Goal: Task Accomplishment & Management: Use online tool/utility

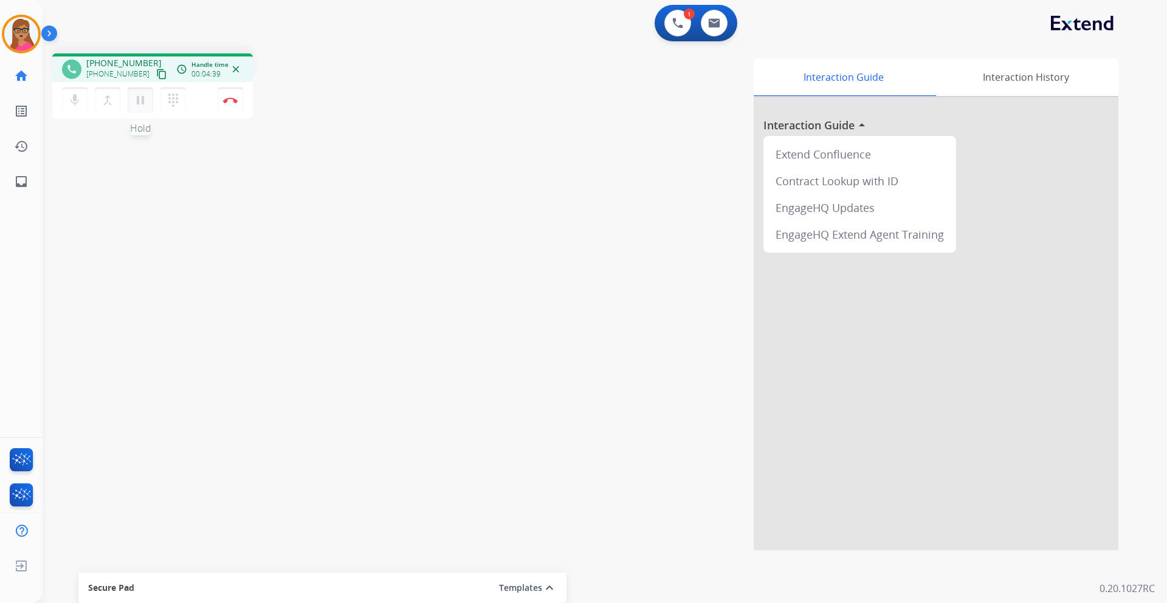
click at [142, 105] on mat-icon "pause" at bounding box center [140, 100] width 15 height 15
click at [143, 107] on mat-icon "play_arrow" at bounding box center [140, 100] width 15 height 15
click at [144, 98] on mat-icon "pause" at bounding box center [140, 100] width 15 height 15
click at [145, 104] on mat-icon "play_arrow" at bounding box center [140, 100] width 15 height 15
click at [231, 99] on img at bounding box center [230, 100] width 15 height 6
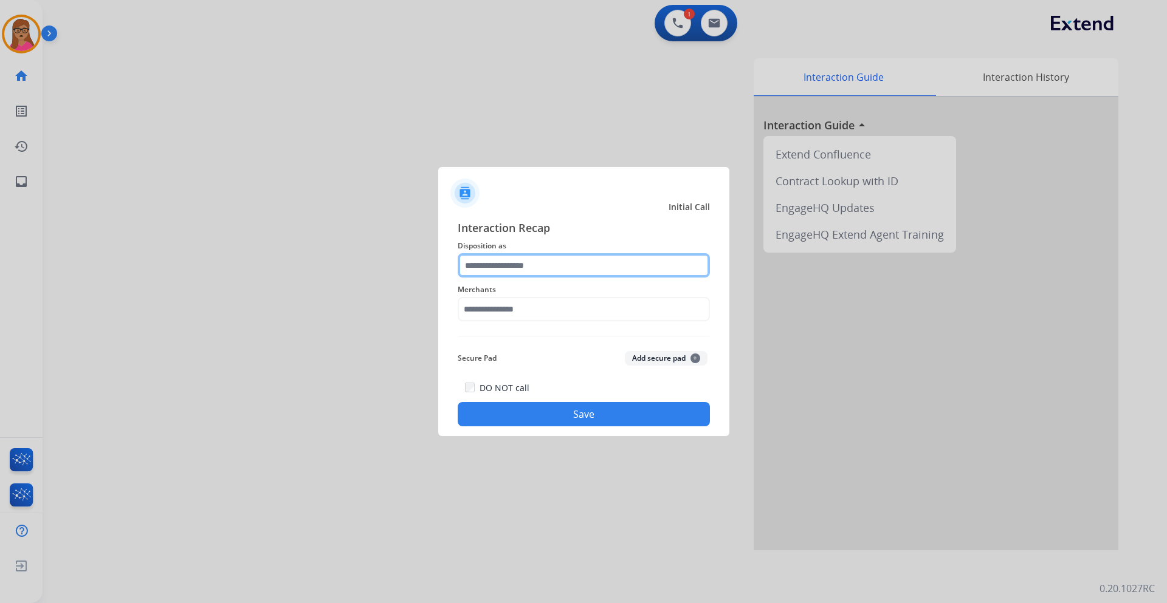
click at [485, 261] on input "text" at bounding box center [584, 265] width 252 height 24
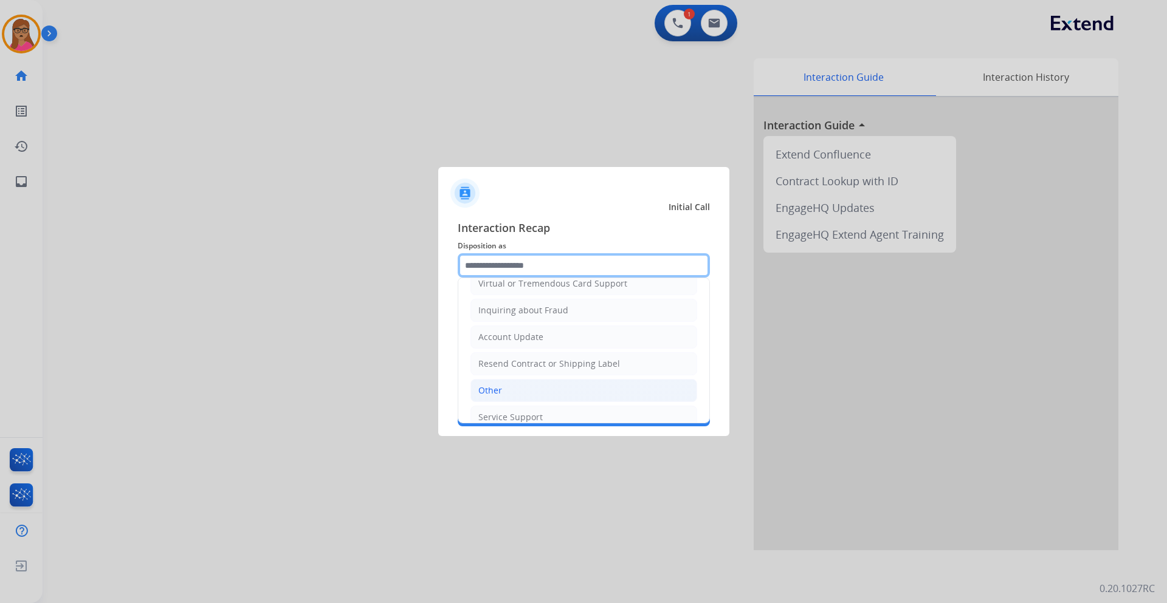
scroll to position [182, 0]
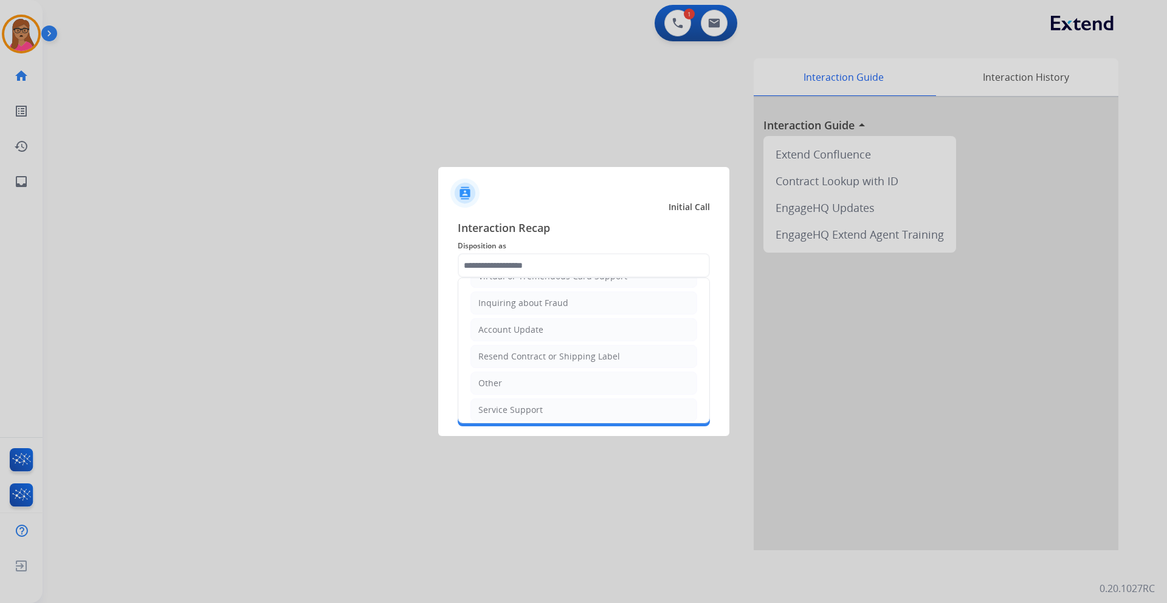
click at [498, 388] on div "Other" at bounding box center [490, 383] width 24 height 12
type input "*****"
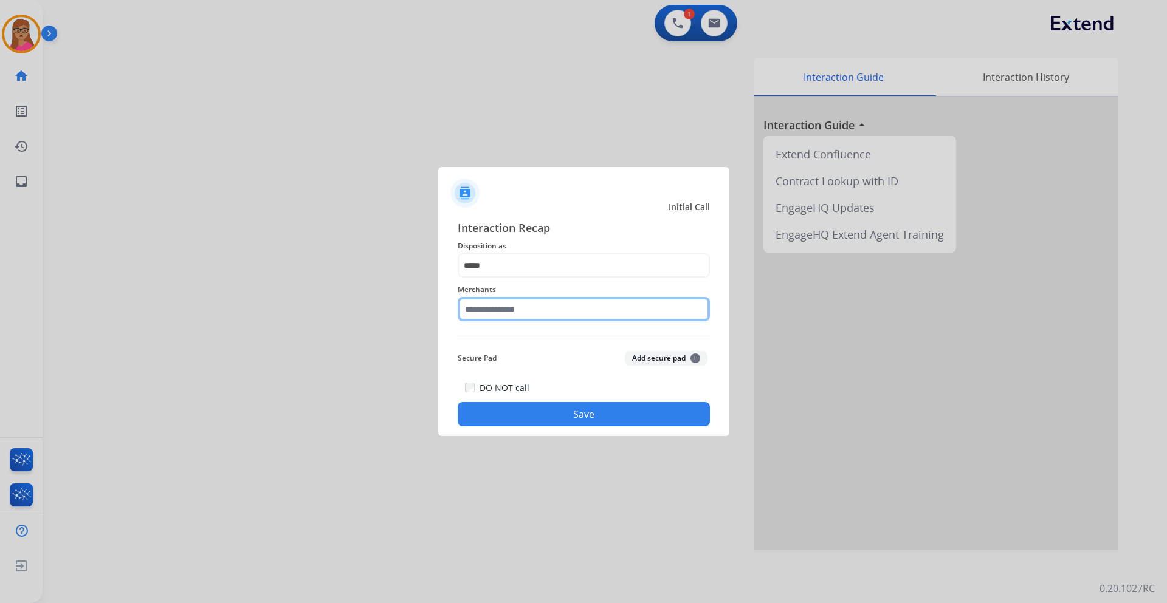
click at [521, 303] on input "text" at bounding box center [584, 309] width 252 height 24
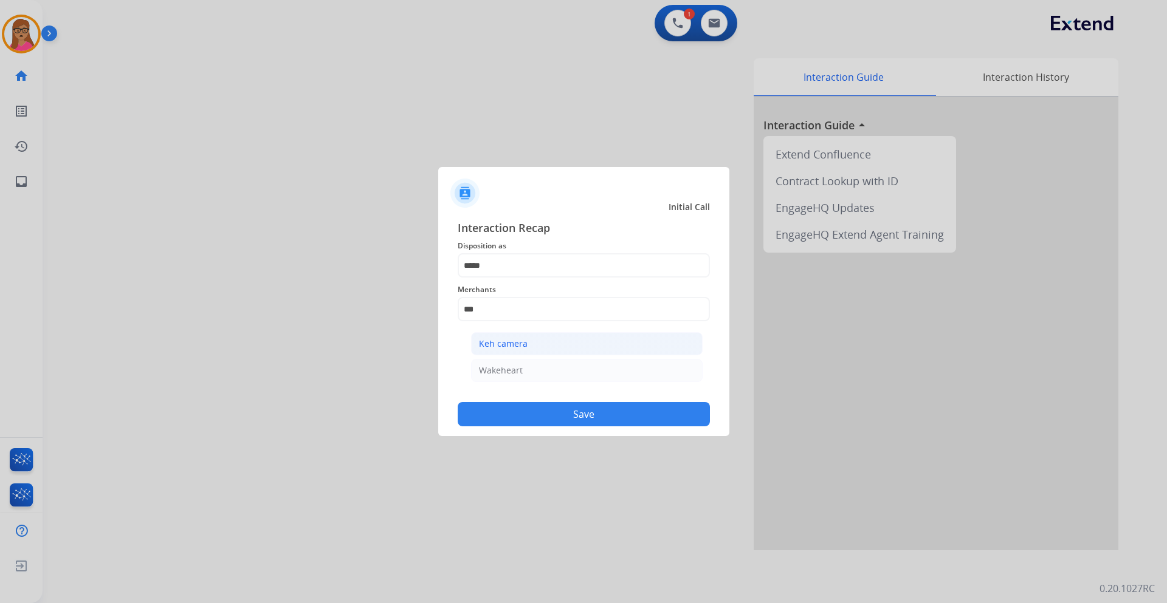
click at [542, 344] on li "Keh camera" at bounding box center [586, 343] width 231 height 23
type input "**********"
click at [574, 407] on button "Save" at bounding box center [584, 414] width 252 height 24
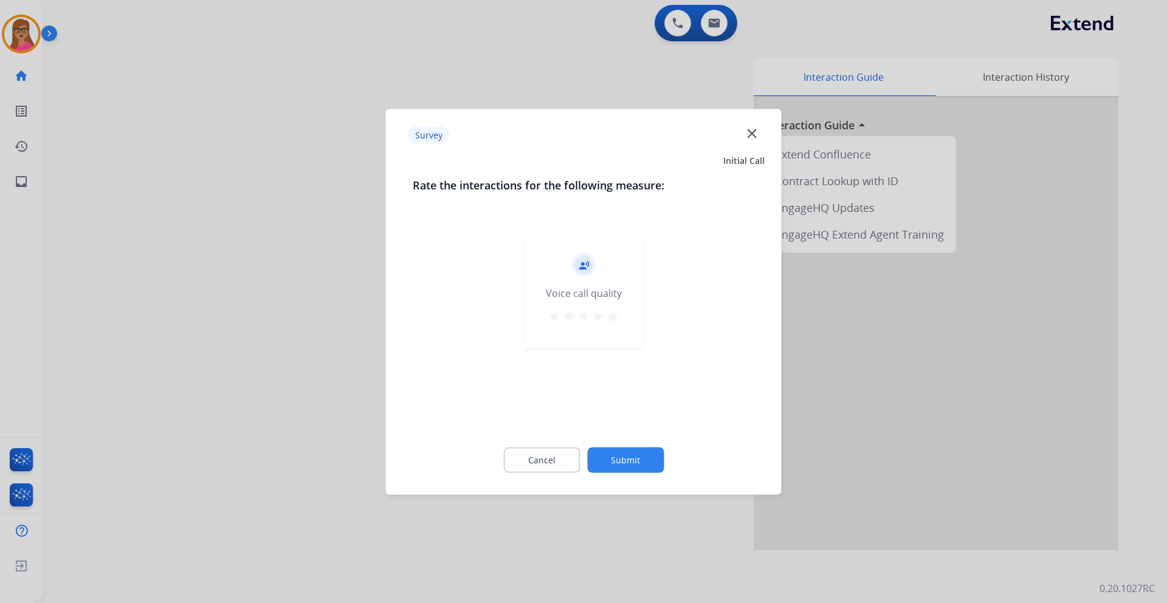
click at [278, 274] on div at bounding box center [583, 301] width 1167 height 603
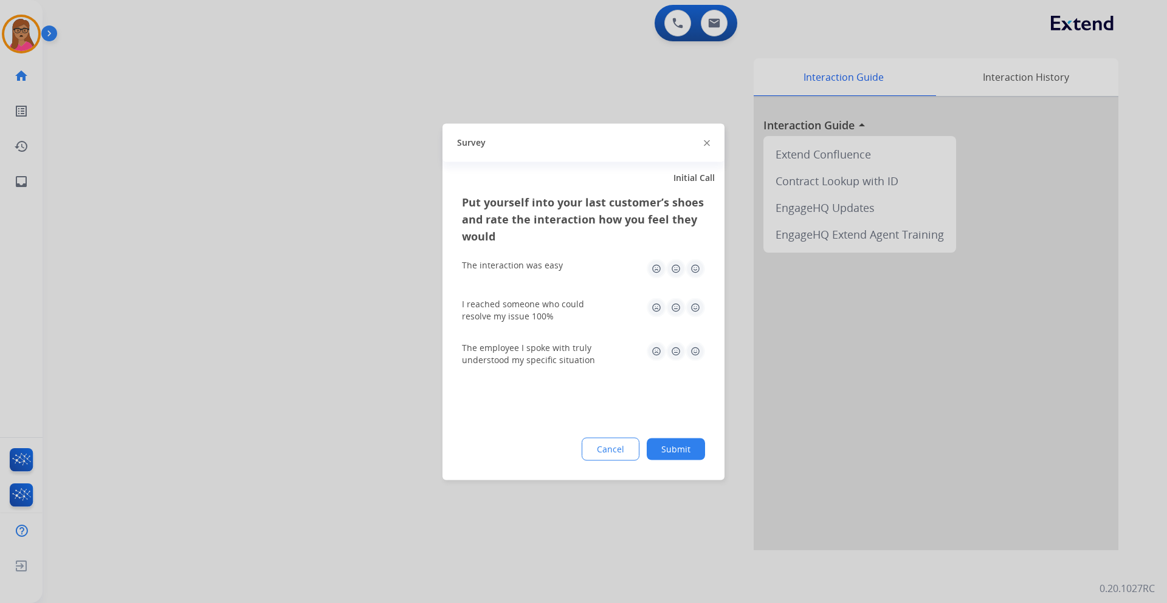
click at [278, 274] on div at bounding box center [583, 301] width 1167 height 603
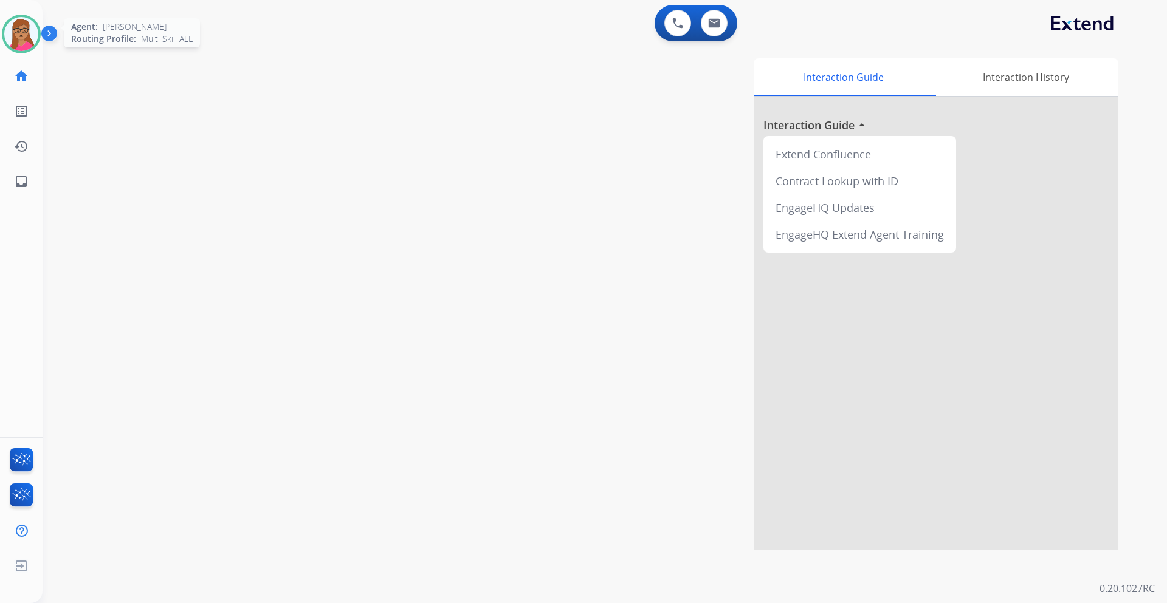
click at [21, 44] on img at bounding box center [21, 34] width 34 height 34
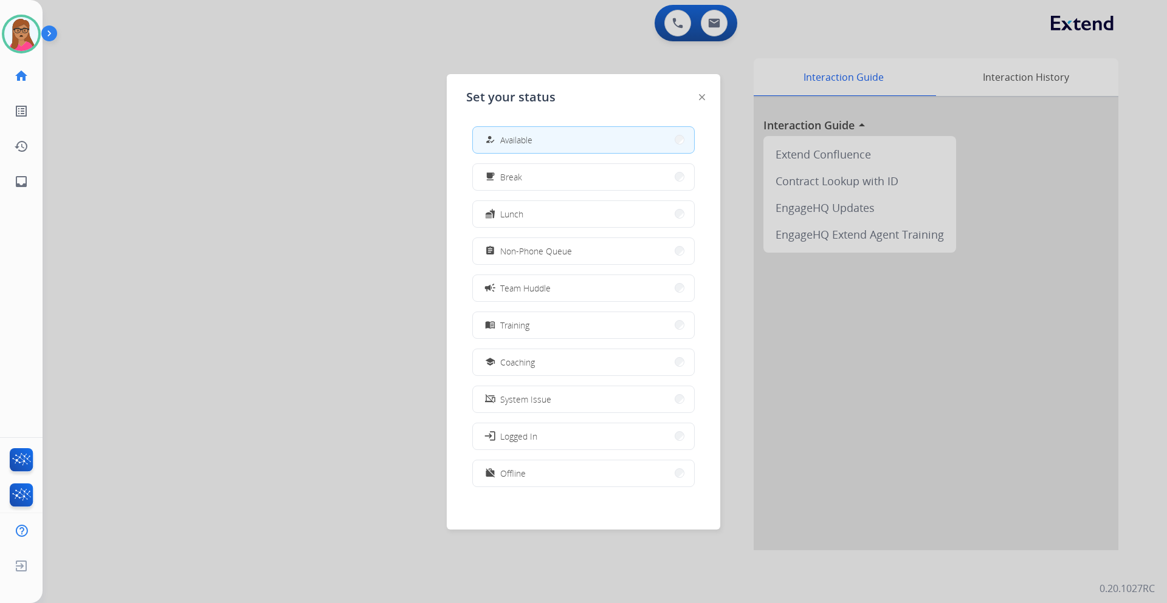
click at [366, 264] on div at bounding box center [583, 301] width 1167 height 603
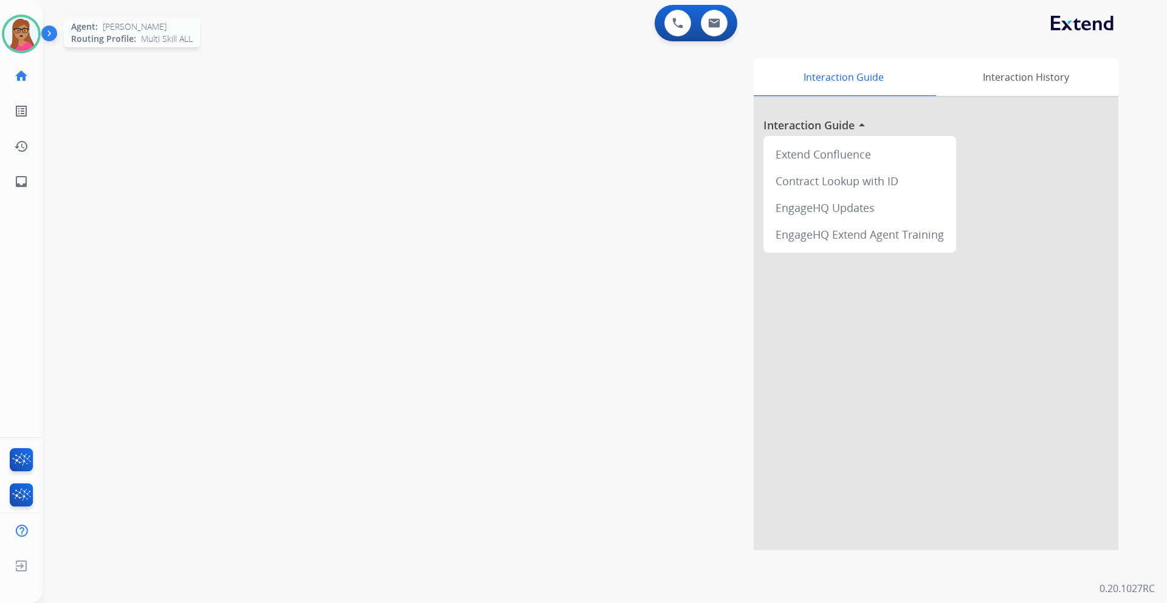
click at [35, 38] on img at bounding box center [21, 34] width 34 height 34
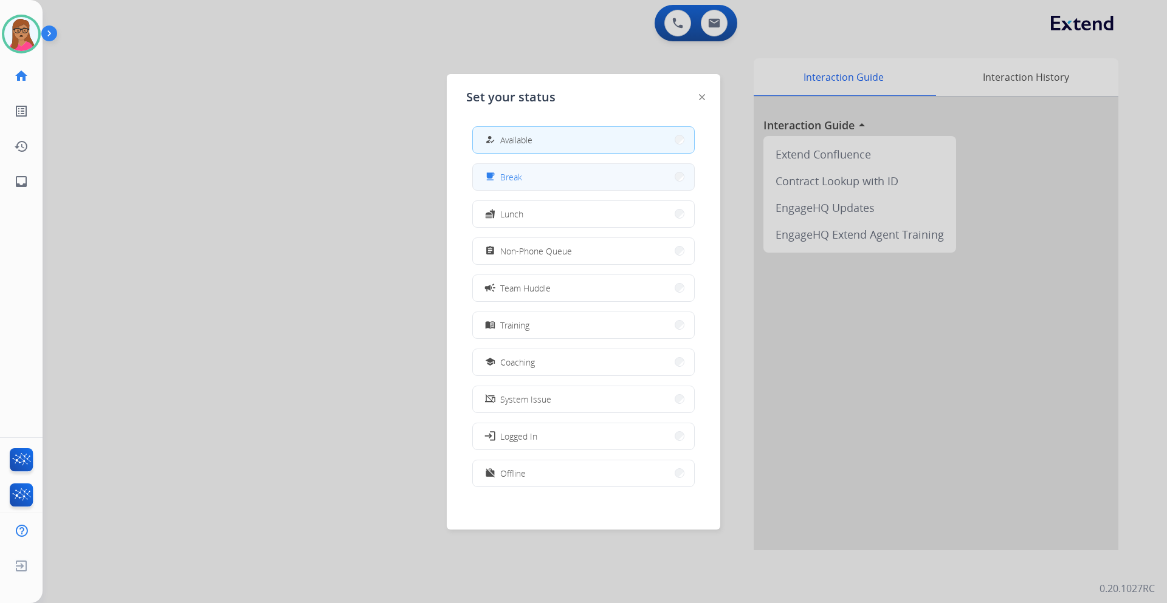
click at [529, 182] on button "free_breakfast Break" at bounding box center [583, 177] width 221 height 26
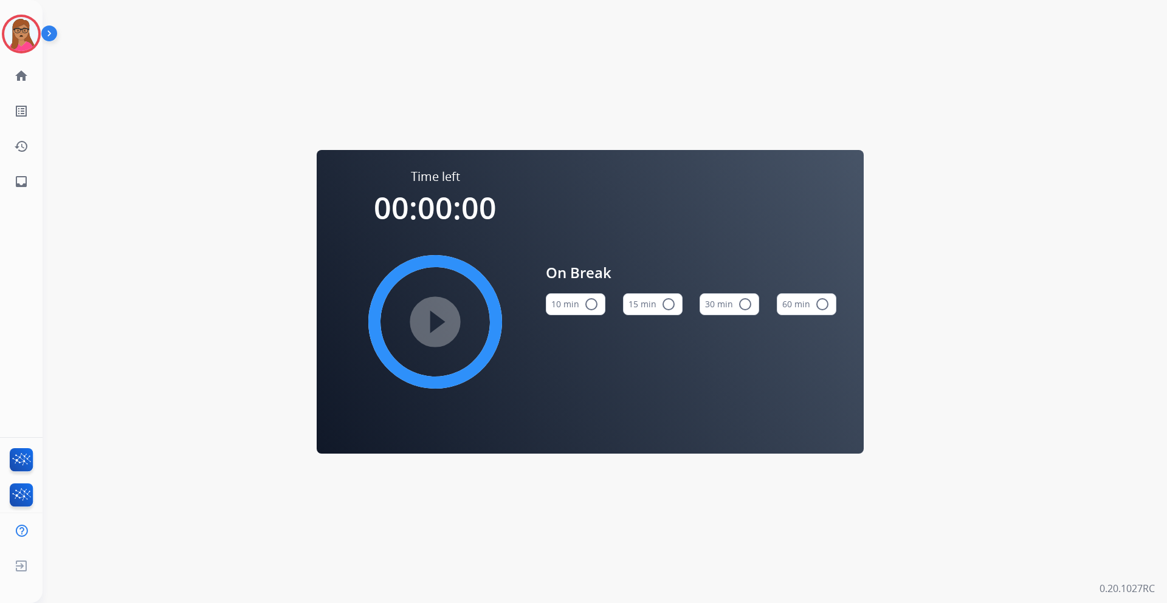
click at [665, 309] on mat-icon "radio_button_unchecked" at bounding box center [668, 304] width 15 height 15
click at [596, 302] on mat-icon "radio_button_unchecked" at bounding box center [591, 304] width 15 height 15
click at [433, 325] on mat-icon "play_circle_filled" at bounding box center [435, 322] width 15 height 15
click at [6, 51] on div "Agent: [PERSON_NAME] Profile: Multi Skill ALL" at bounding box center [21, 34] width 39 height 39
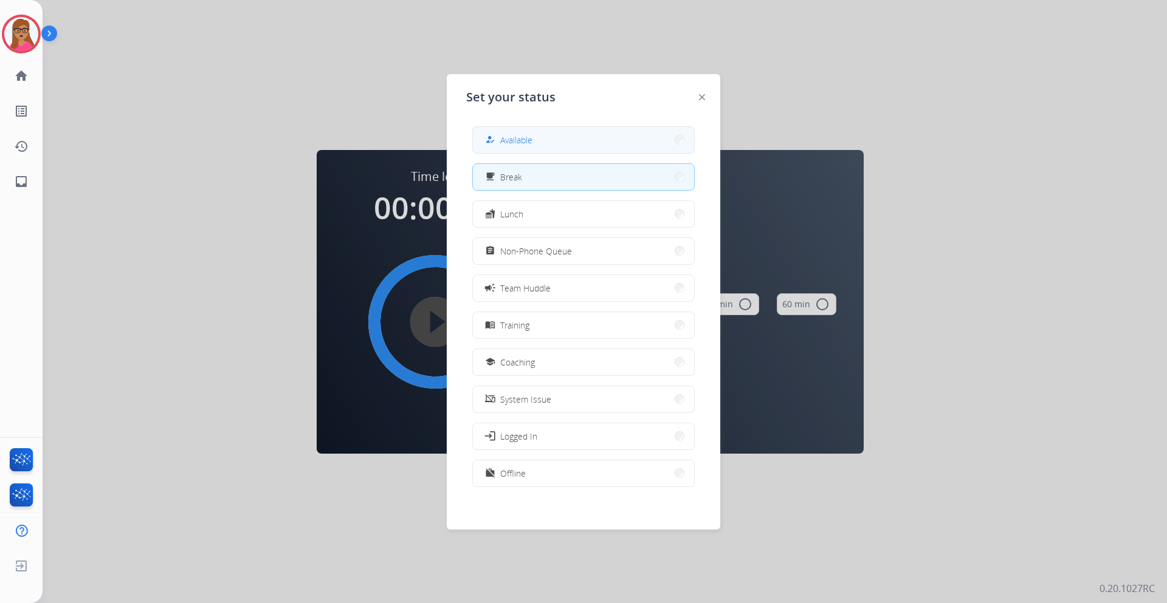
click at [593, 143] on button "how_to_reg Available" at bounding box center [583, 140] width 221 height 26
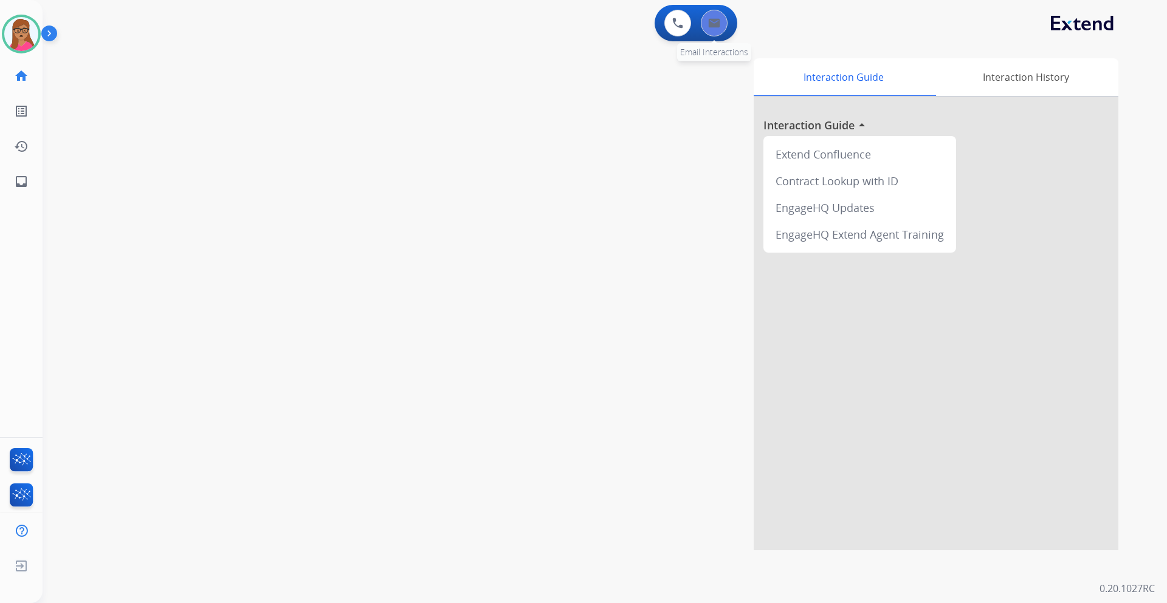
drag, startPoint x: 729, startPoint y: 22, endPoint x: 716, endPoint y: 29, distance: 14.7
click at [728, 22] on div "0 Email Interactions" at bounding box center [714, 23] width 36 height 27
click at [713, 30] on button at bounding box center [714, 23] width 27 height 27
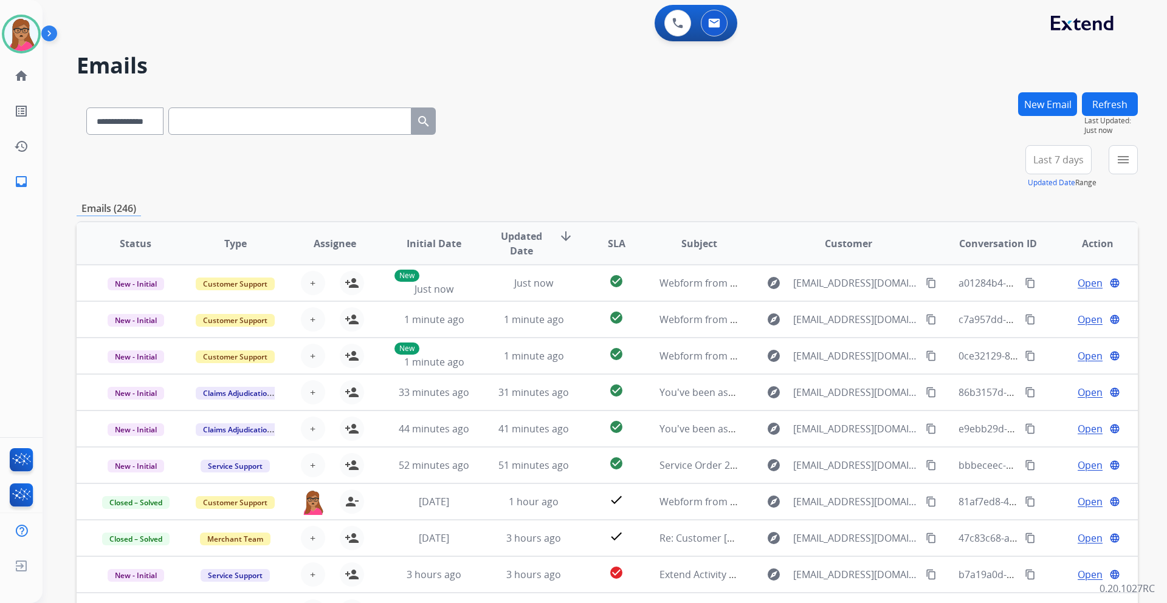
click at [1048, 173] on button "Last 7 days" at bounding box center [1058, 159] width 66 height 29
click at [1032, 310] on div "Last 90 days" at bounding box center [1054, 307] width 67 height 18
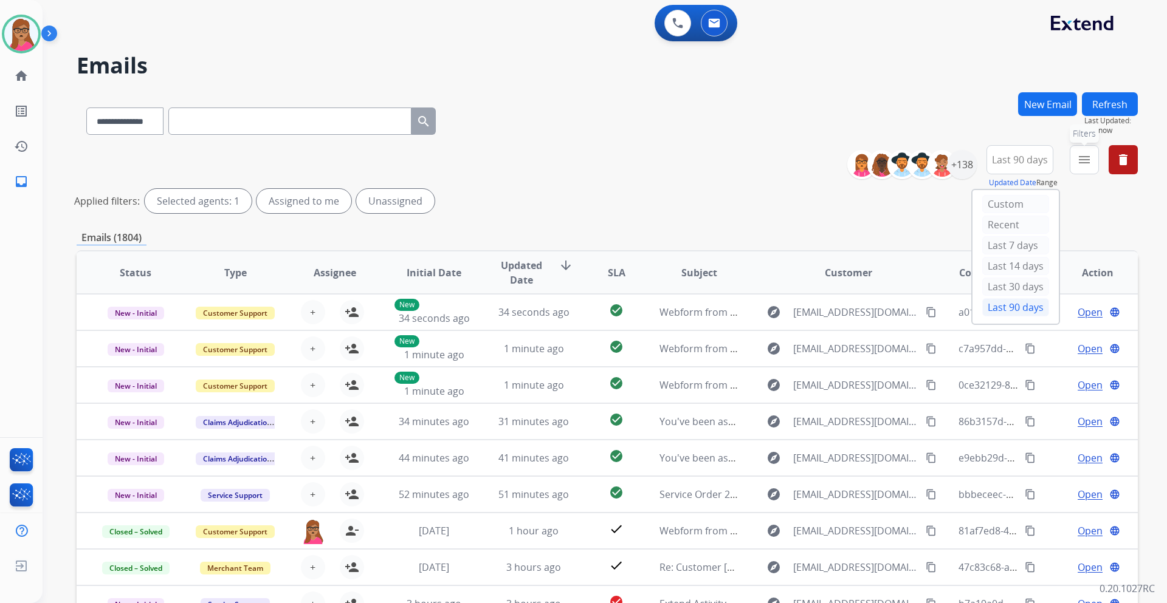
click at [1085, 163] on mat-icon "menu" at bounding box center [1084, 160] width 15 height 15
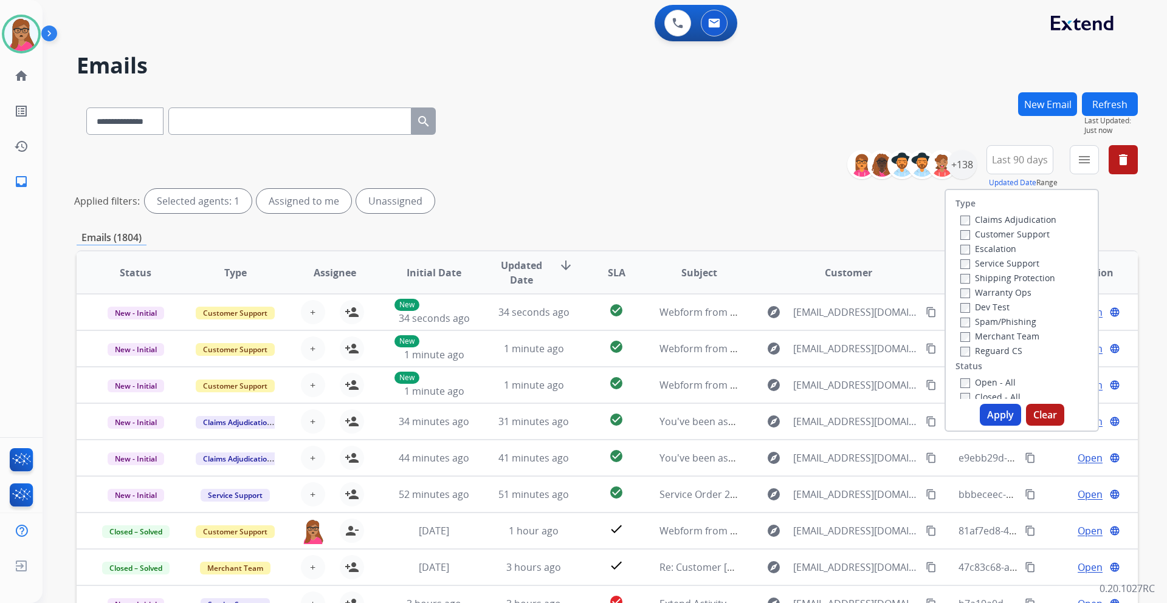
click at [990, 236] on label "Customer Support" at bounding box center [1004, 234] width 89 height 12
click at [1033, 276] on label "Shipping Protection" at bounding box center [1007, 278] width 95 height 12
click at [995, 354] on label "Reguard CS" at bounding box center [991, 351] width 62 height 12
click at [996, 418] on button "Apply" at bounding box center [999, 415] width 41 height 22
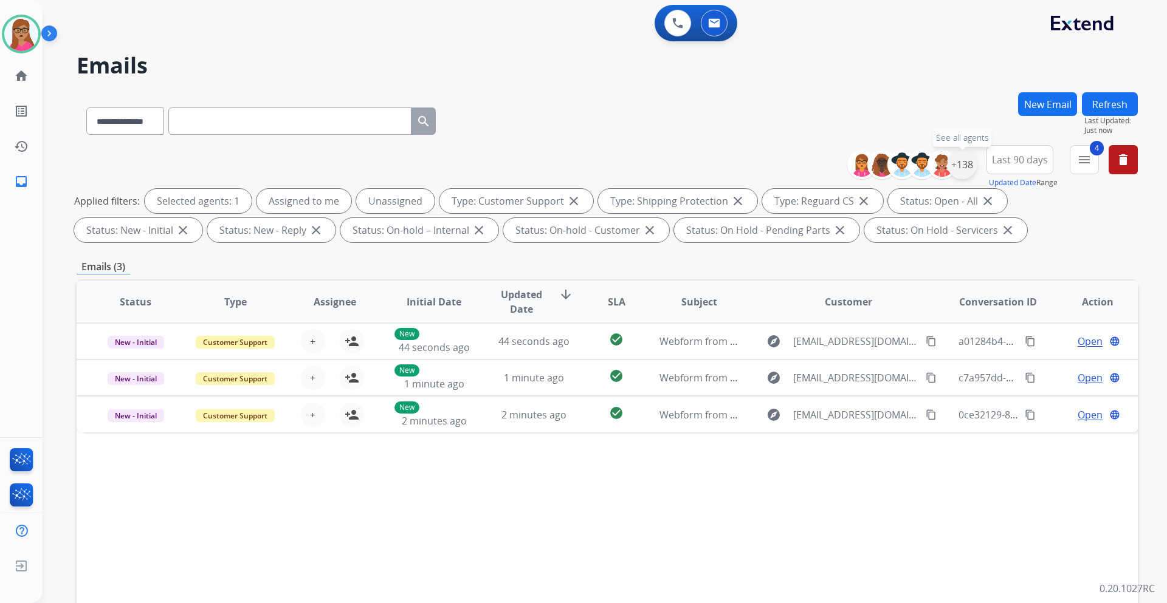
click at [964, 164] on div "+138" at bounding box center [961, 164] width 29 height 29
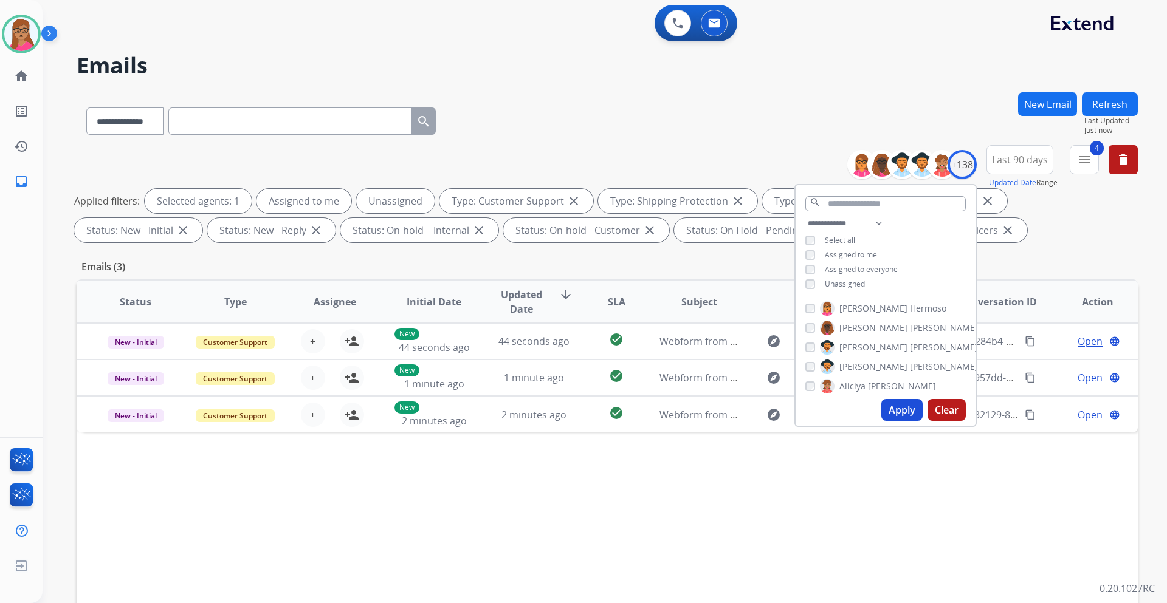
click at [1013, 247] on div "**********" at bounding box center [607, 420] width 1061 height 657
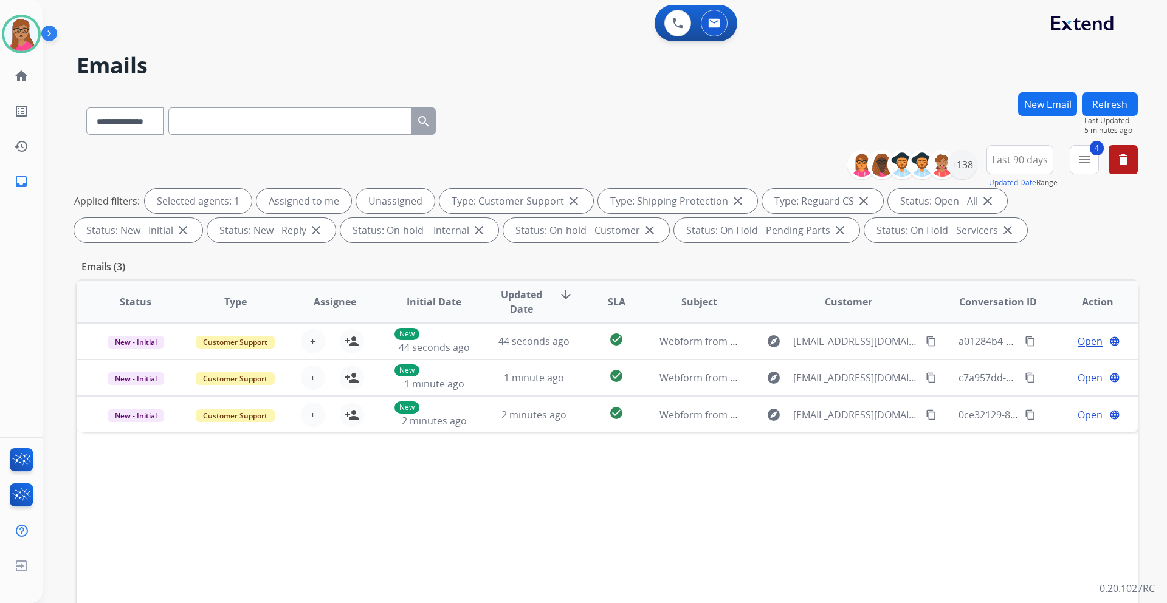
scroll to position [146, 0]
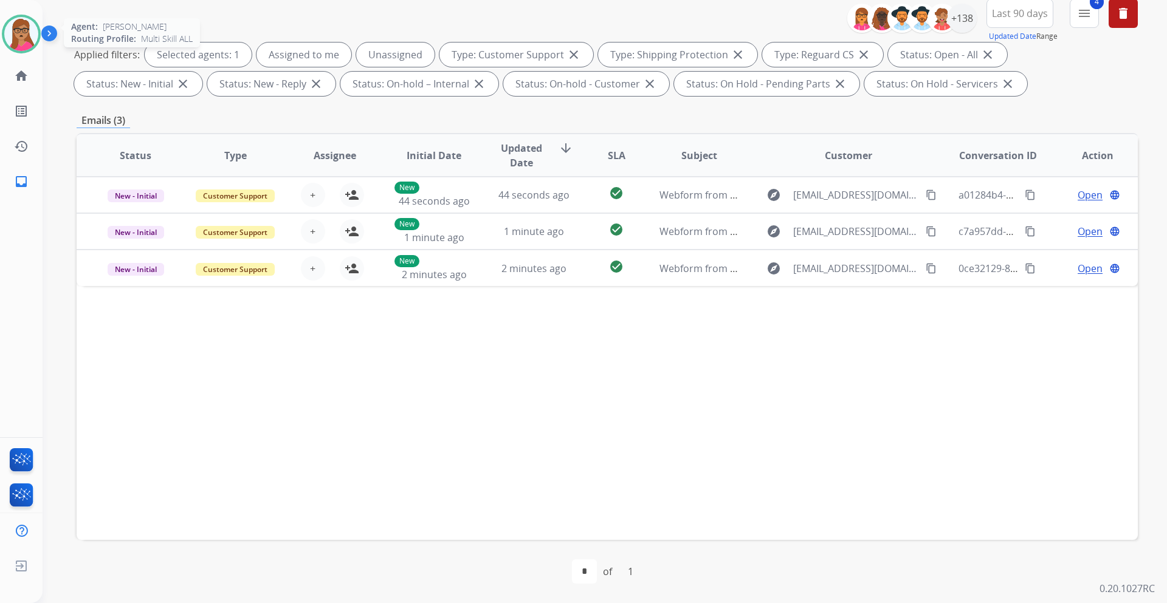
click at [9, 46] on img at bounding box center [21, 34] width 34 height 34
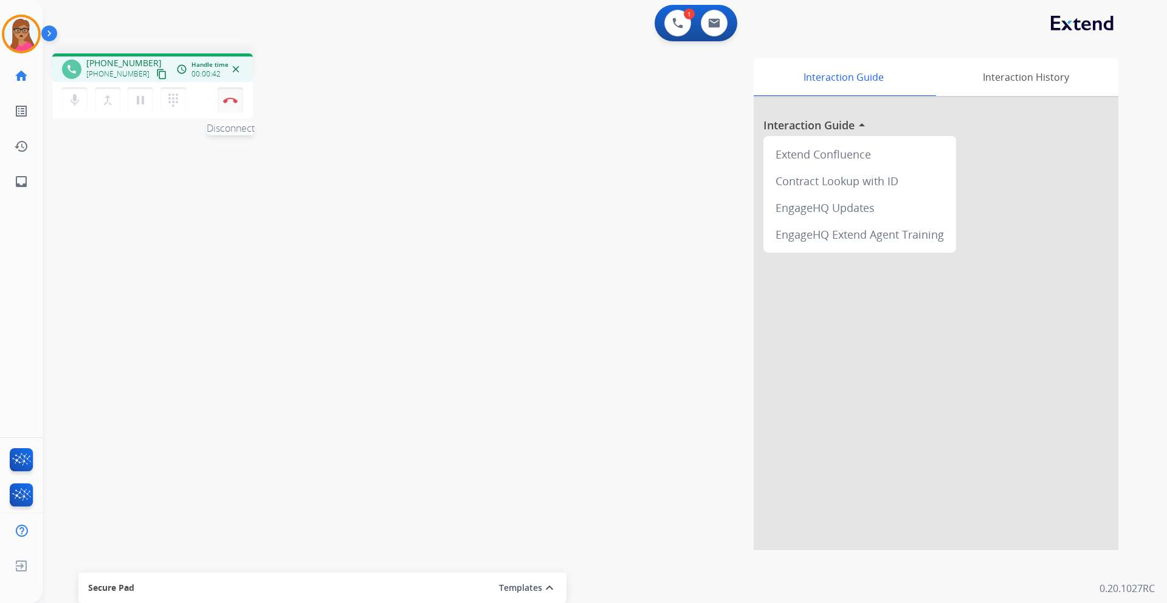
click at [231, 103] on img at bounding box center [230, 100] width 15 height 6
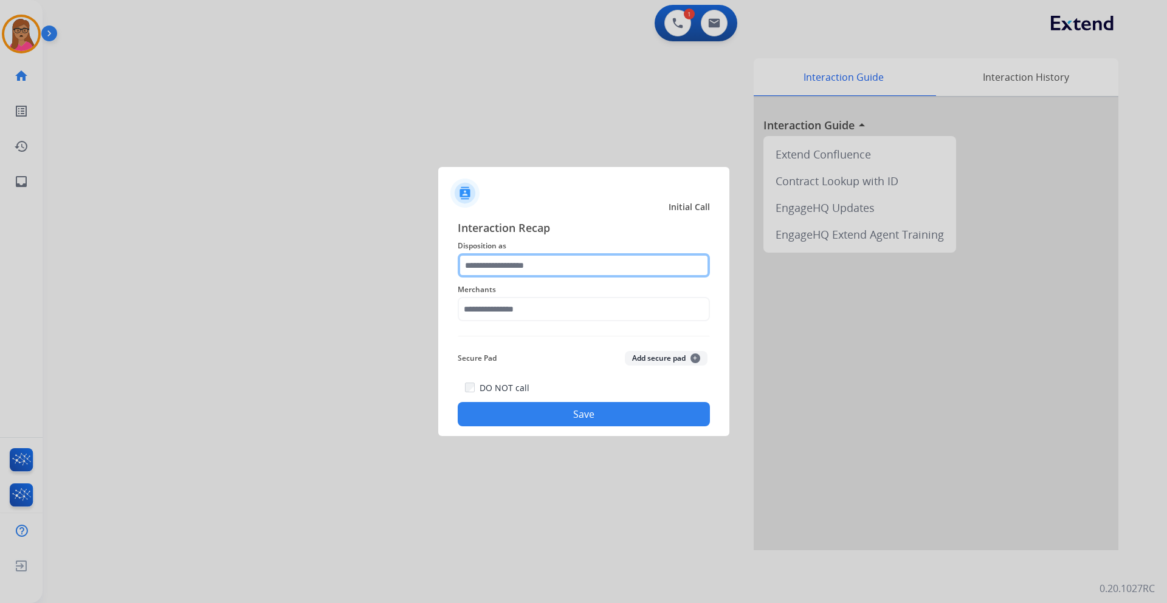
click at [512, 266] on input "text" at bounding box center [584, 265] width 252 height 24
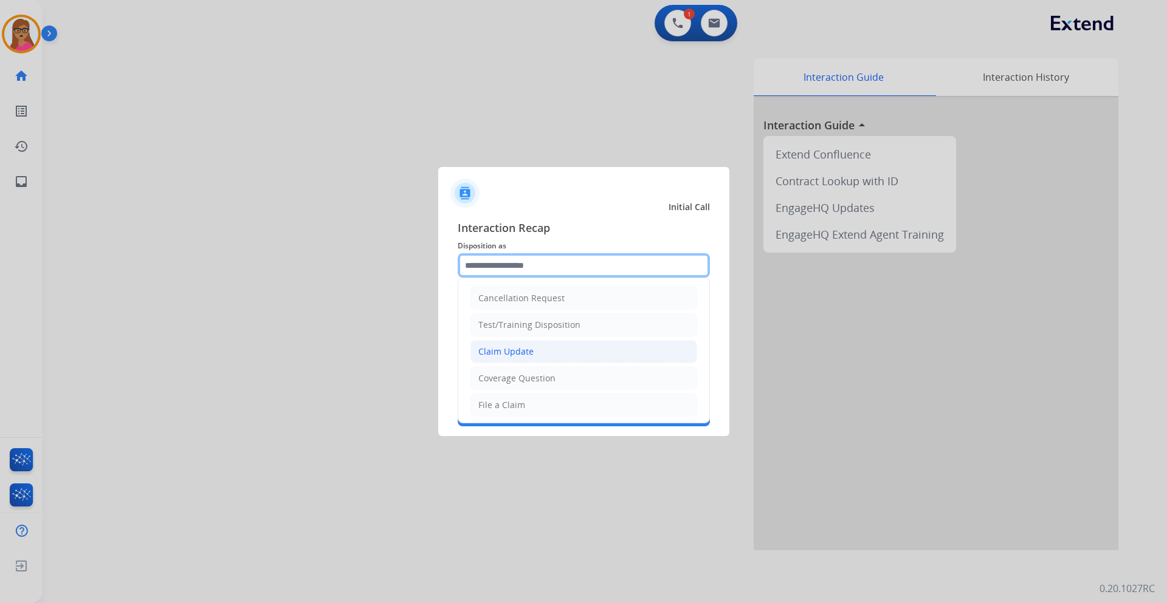
scroll to position [190, 0]
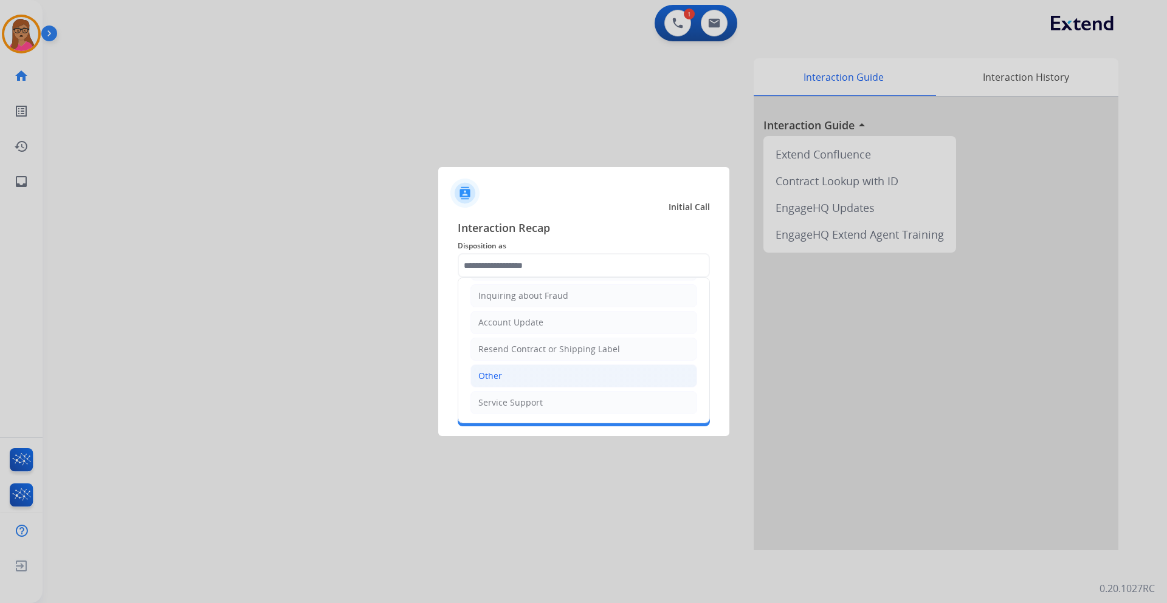
click at [498, 372] on div "Other" at bounding box center [490, 376] width 24 height 12
type input "*****"
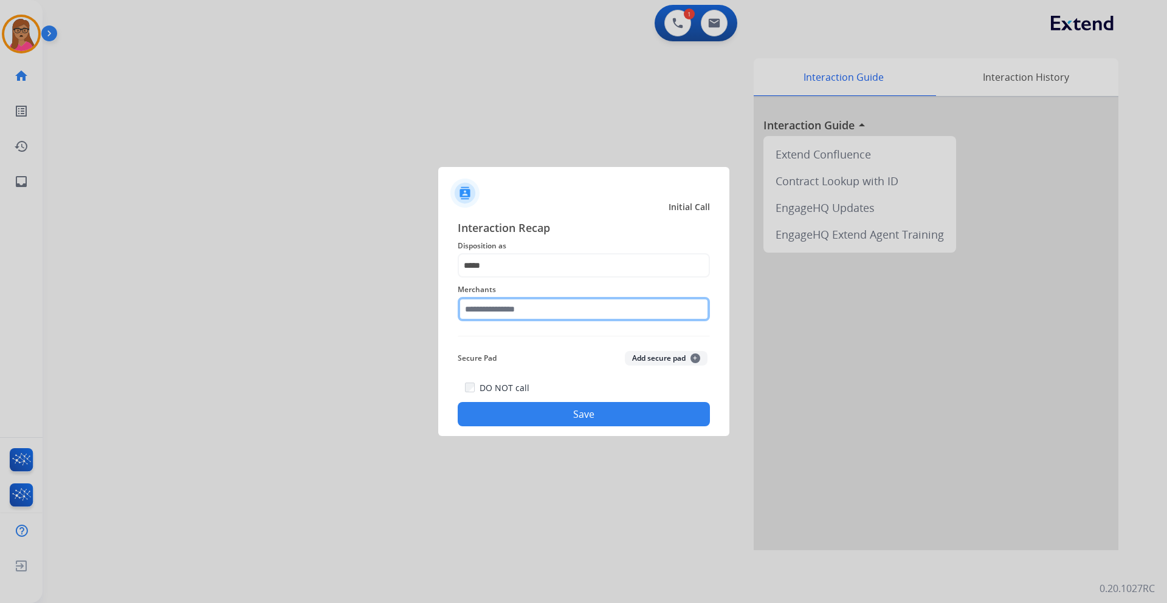
click at [492, 309] on input "text" at bounding box center [584, 309] width 252 height 24
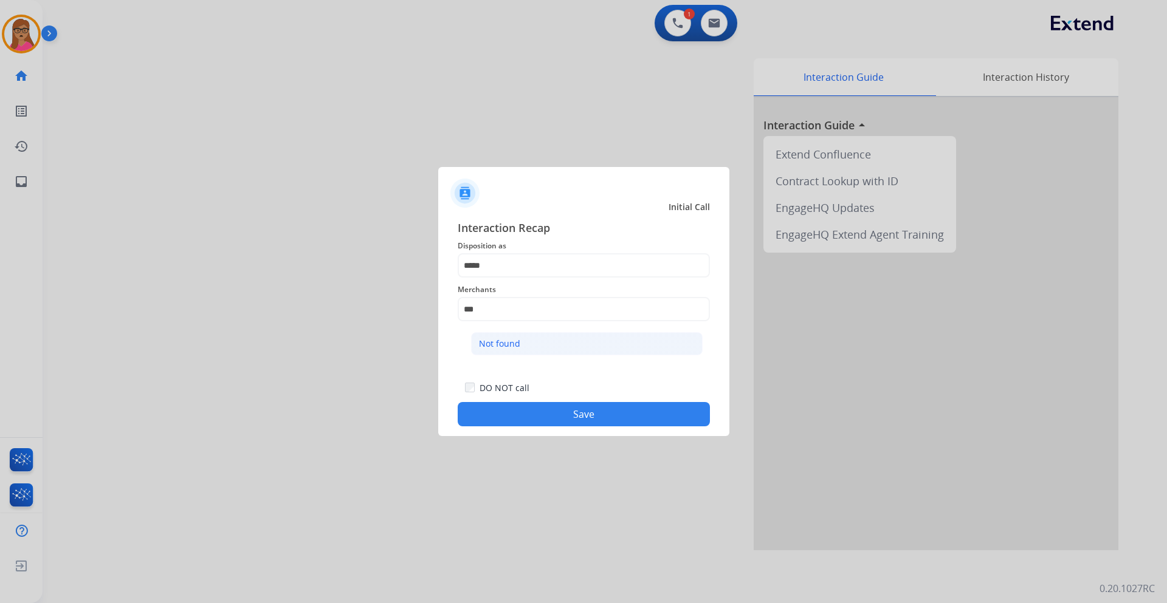
click at [505, 334] on li "Not found" at bounding box center [586, 343] width 231 height 23
type input "*********"
click at [544, 420] on button "Save" at bounding box center [584, 414] width 252 height 24
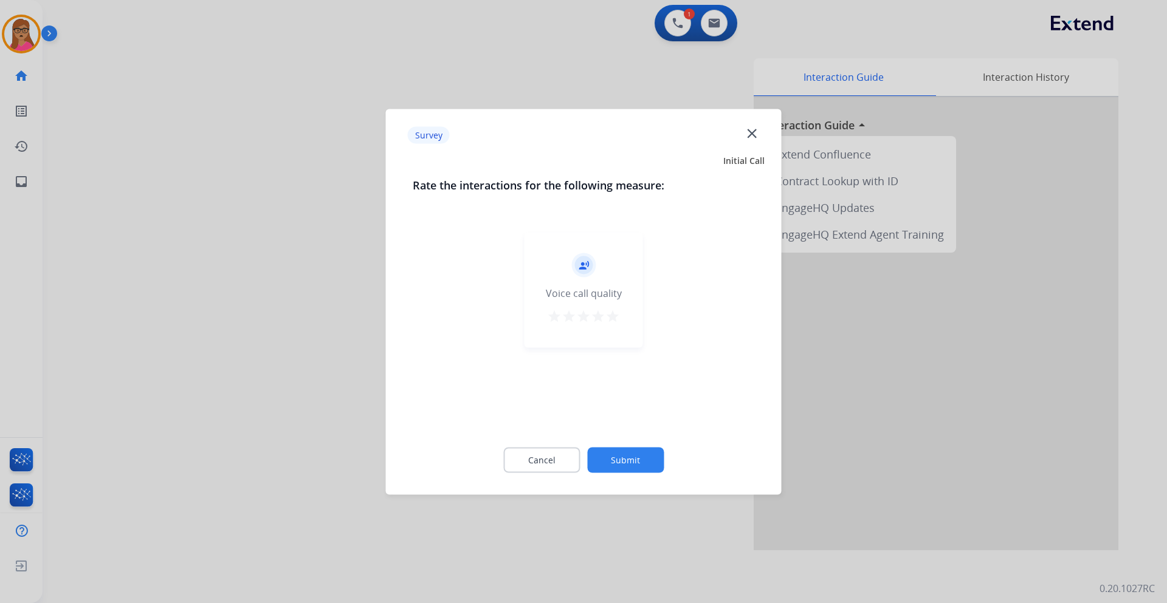
click at [315, 269] on div at bounding box center [583, 301] width 1167 height 603
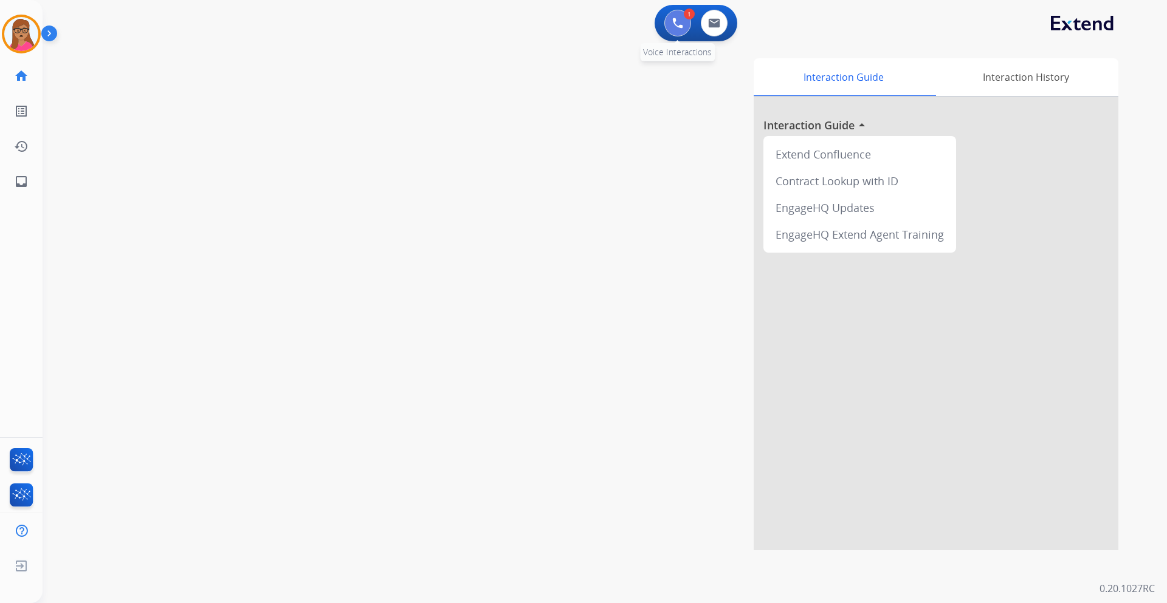
click at [674, 22] on img at bounding box center [677, 23] width 11 height 11
click at [20, 30] on img at bounding box center [21, 34] width 34 height 34
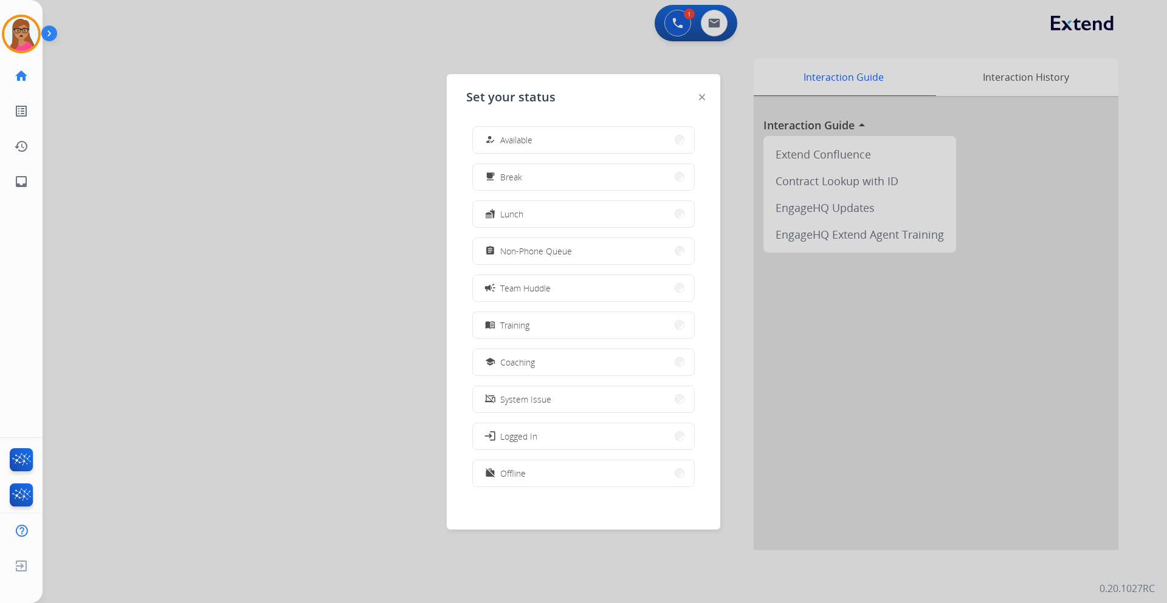
click at [662, 114] on div "Set your status how_to_reg Available free_breakfast Break fastfood Lunch assign…" at bounding box center [583, 302] width 273 height 456
click at [602, 144] on button "how_to_reg Available" at bounding box center [583, 140] width 221 height 26
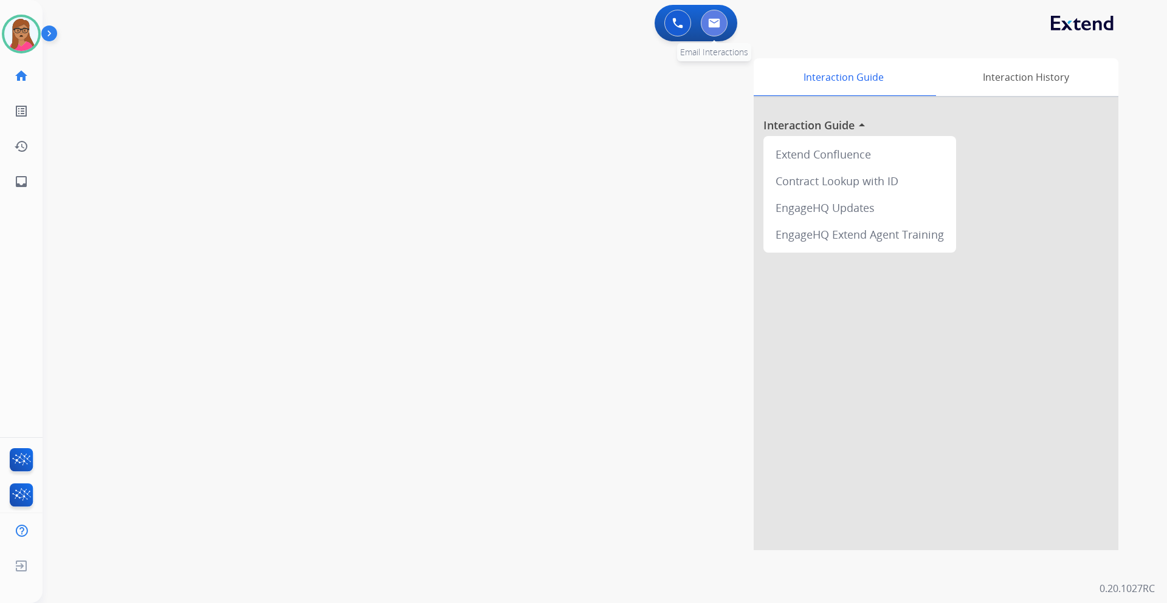
click at [720, 32] on button at bounding box center [714, 23] width 27 height 27
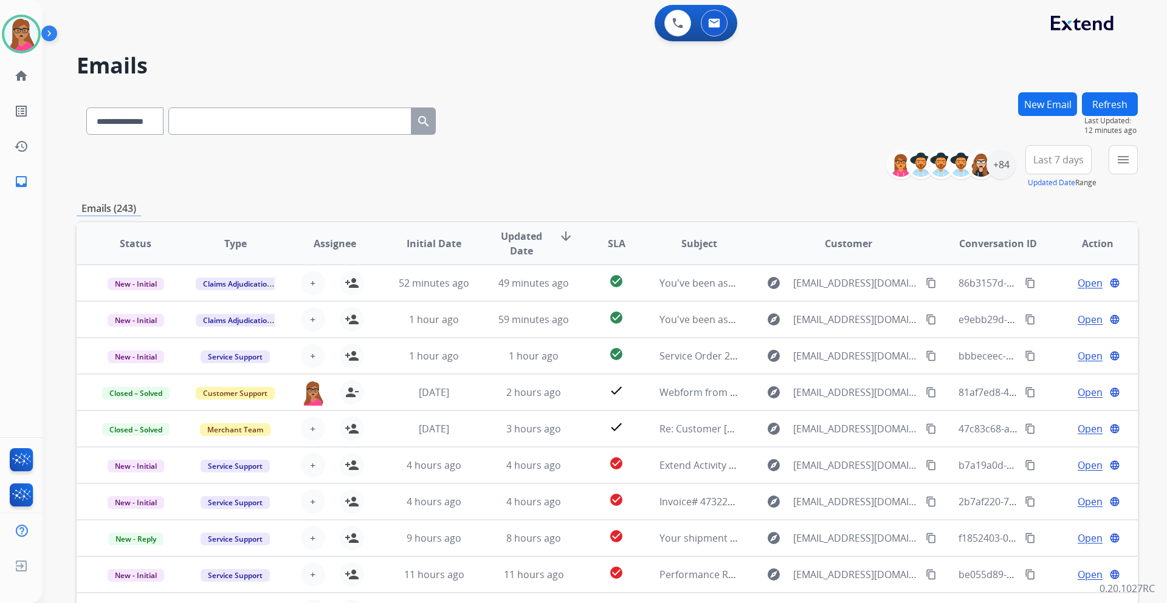
click at [1061, 162] on span "Last 7 days" at bounding box center [1058, 159] width 50 height 5
click at [1041, 299] on div "Last 90 days" at bounding box center [1054, 307] width 67 height 18
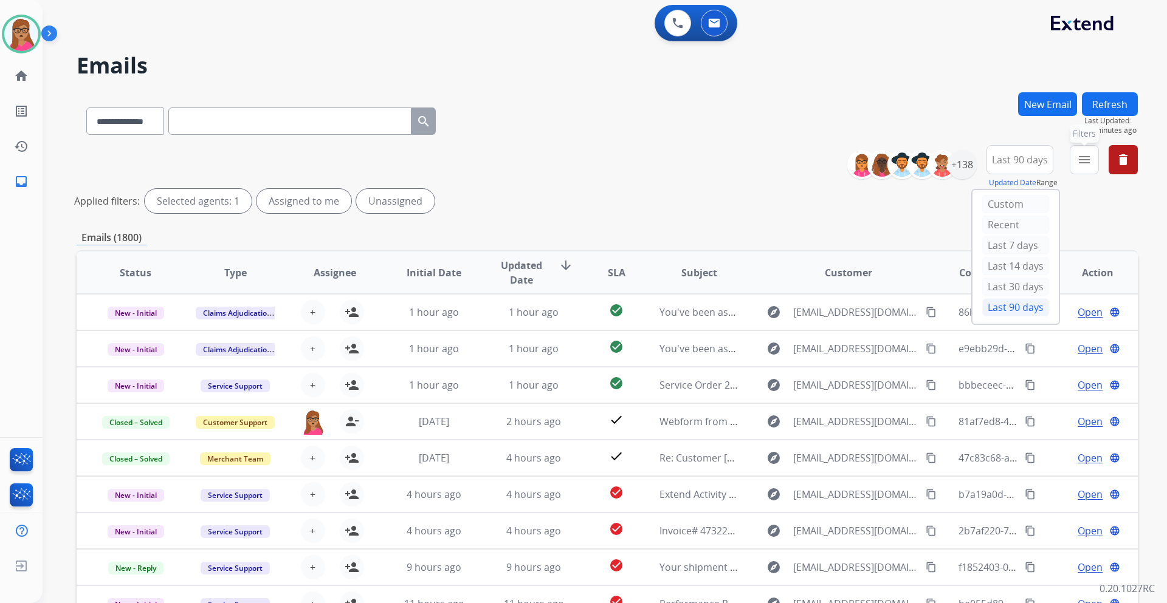
click at [1080, 156] on mat-icon "menu" at bounding box center [1084, 160] width 15 height 15
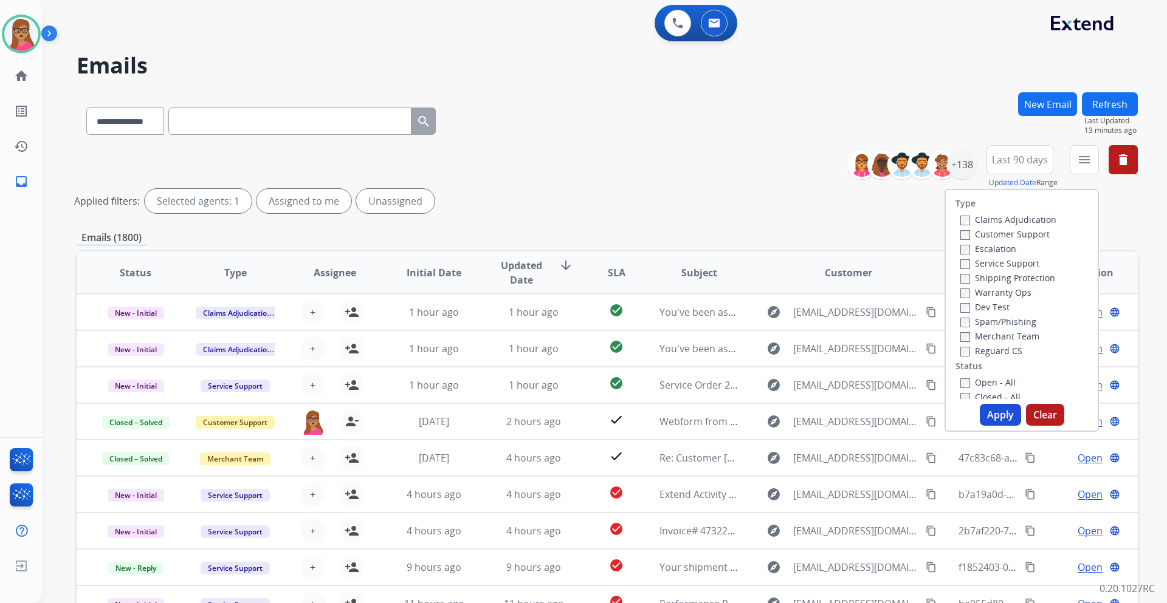
click at [1032, 235] on label "Customer Support" at bounding box center [1004, 234] width 89 height 12
click at [1037, 278] on label "Shipping Protection" at bounding box center [1007, 278] width 95 height 12
click at [1003, 349] on label "Reguard CS" at bounding box center [991, 351] width 62 height 12
click at [962, 379] on label "Open - All" at bounding box center [987, 383] width 55 height 12
click at [991, 410] on button "Apply" at bounding box center [999, 415] width 41 height 22
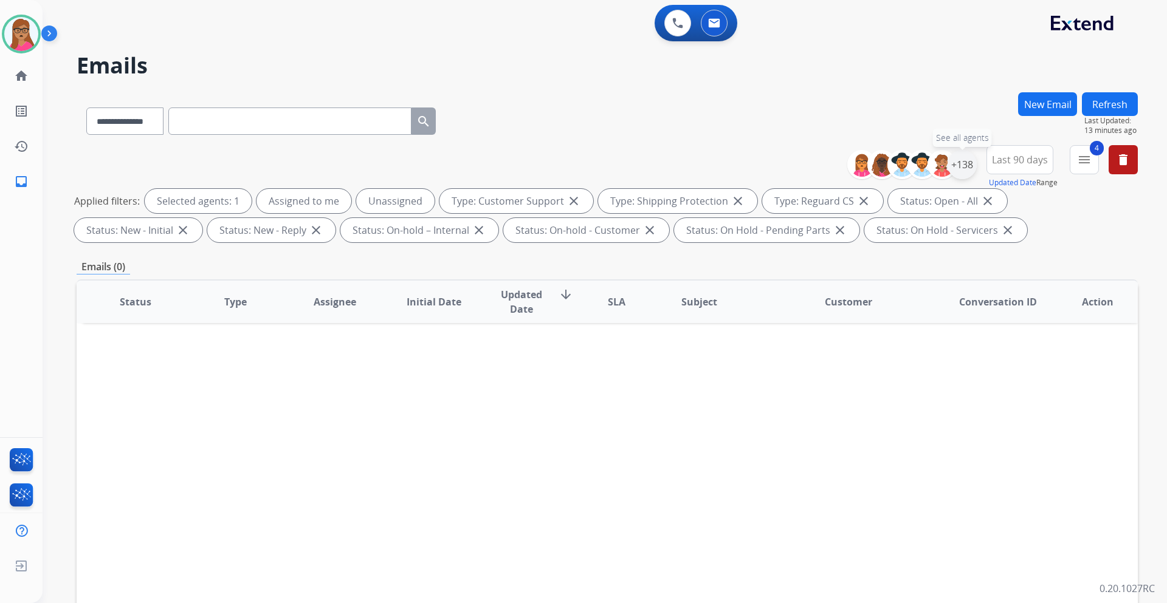
click at [969, 174] on div "+138" at bounding box center [961, 164] width 29 height 29
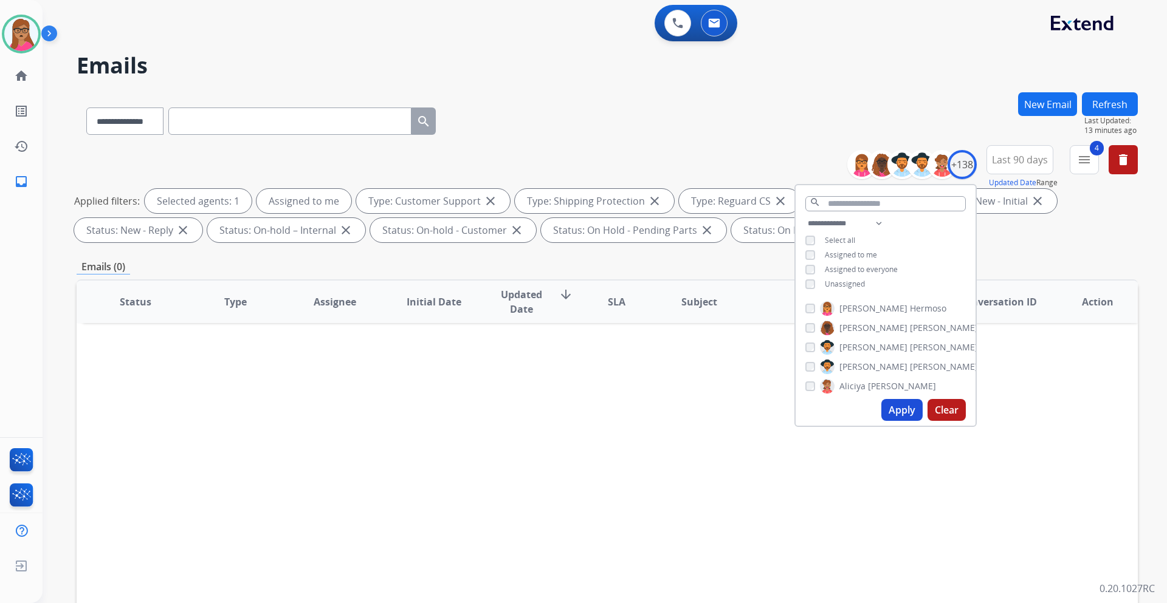
click at [899, 413] on button "Apply" at bounding box center [901, 410] width 41 height 22
drag, startPoint x: 631, startPoint y: 468, endPoint x: 750, endPoint y: 360, distance: 161.3
click at [631, 454] on div "Status Type Assignee Initial Date Updated Date arrow_downward SLA Subject Custo…" at bounding box center [607, 482] width 1061 height 407
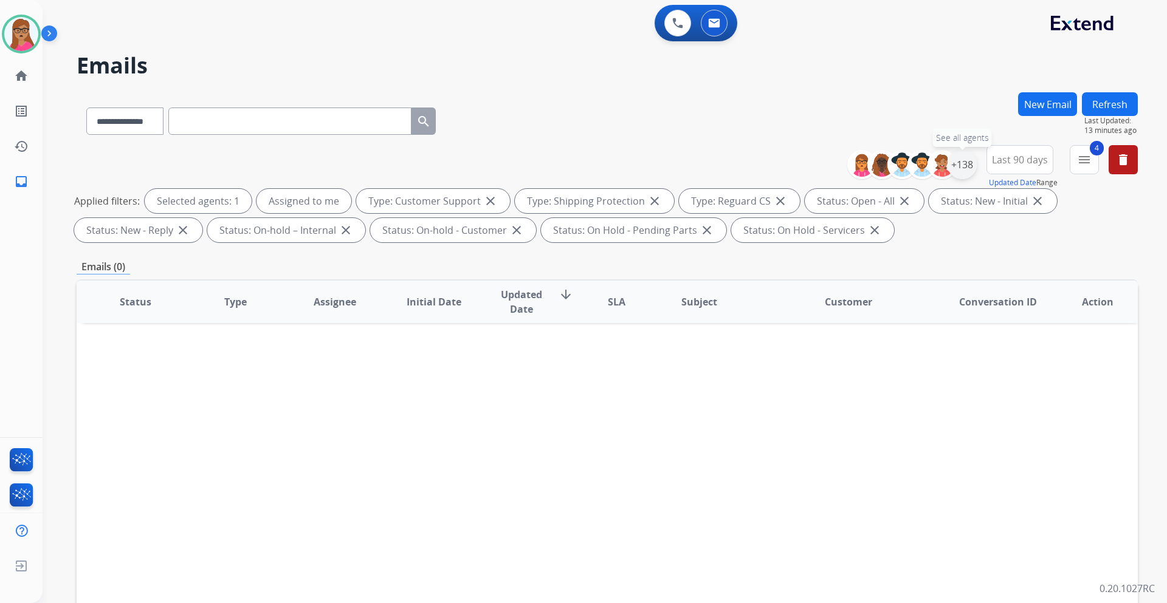
click at [960, 165] on div "+138" at bounding box center [961, 164] width 29 height 29
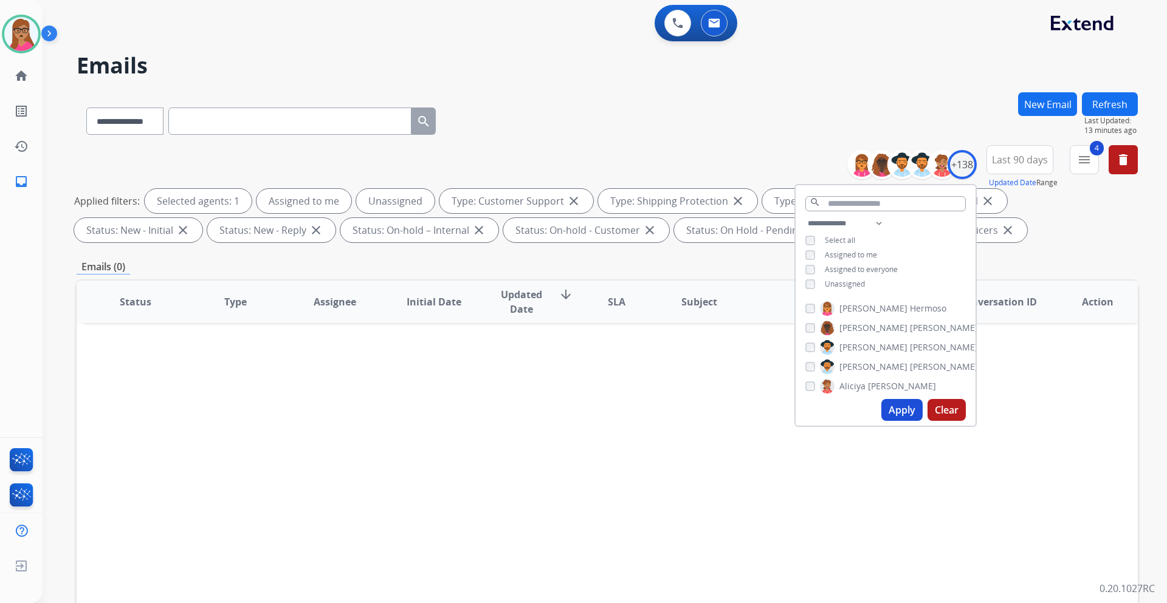
click at [885, 415] on button "Apply" at bounding box center [901, 410] width 41 height 22
click at [589, 122] on div "**********" at bounding box center [607, 118] width 1061 height 53
